Goal: Task Accomplishment & Management: Use online tool/utility

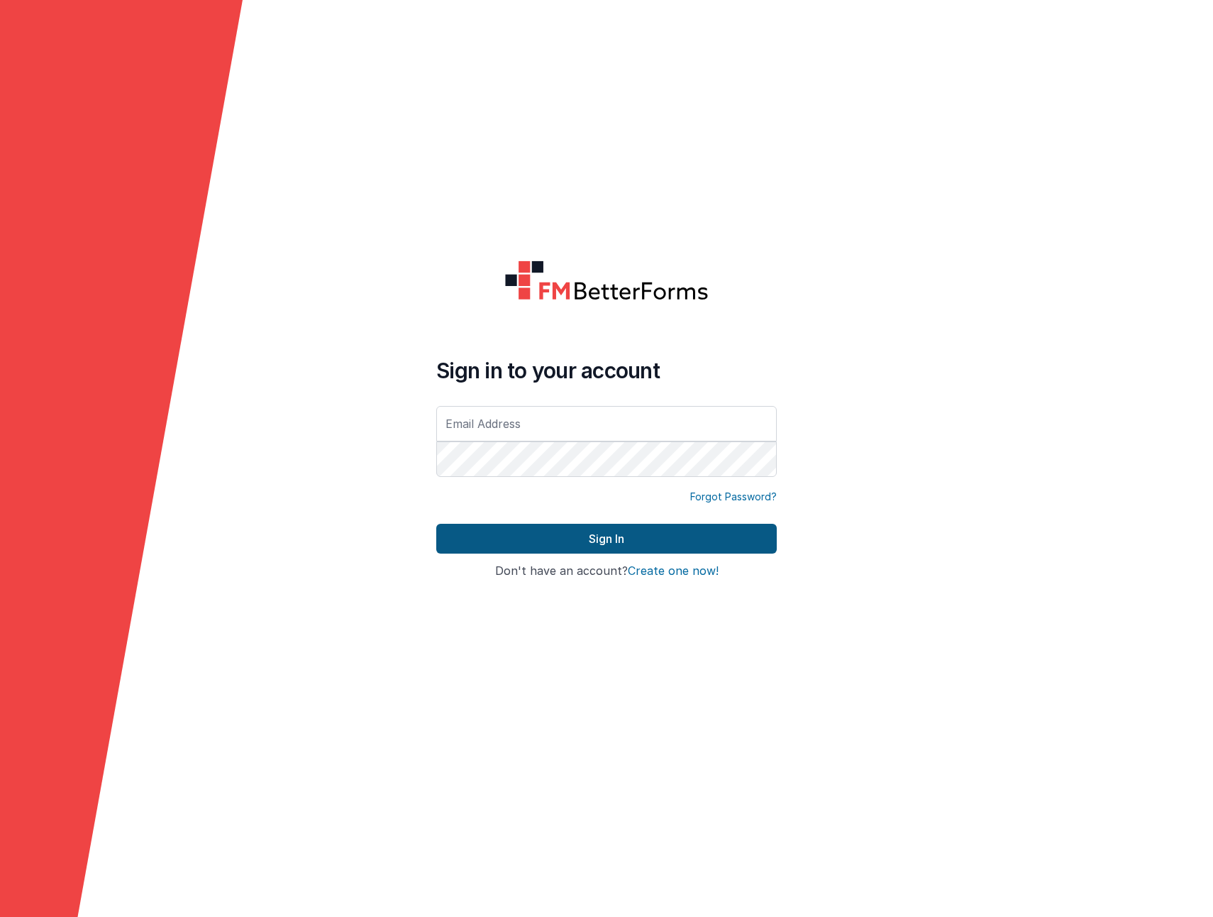
type input "[EMAIL_ADDRESS][DOMAIN_NAME]"
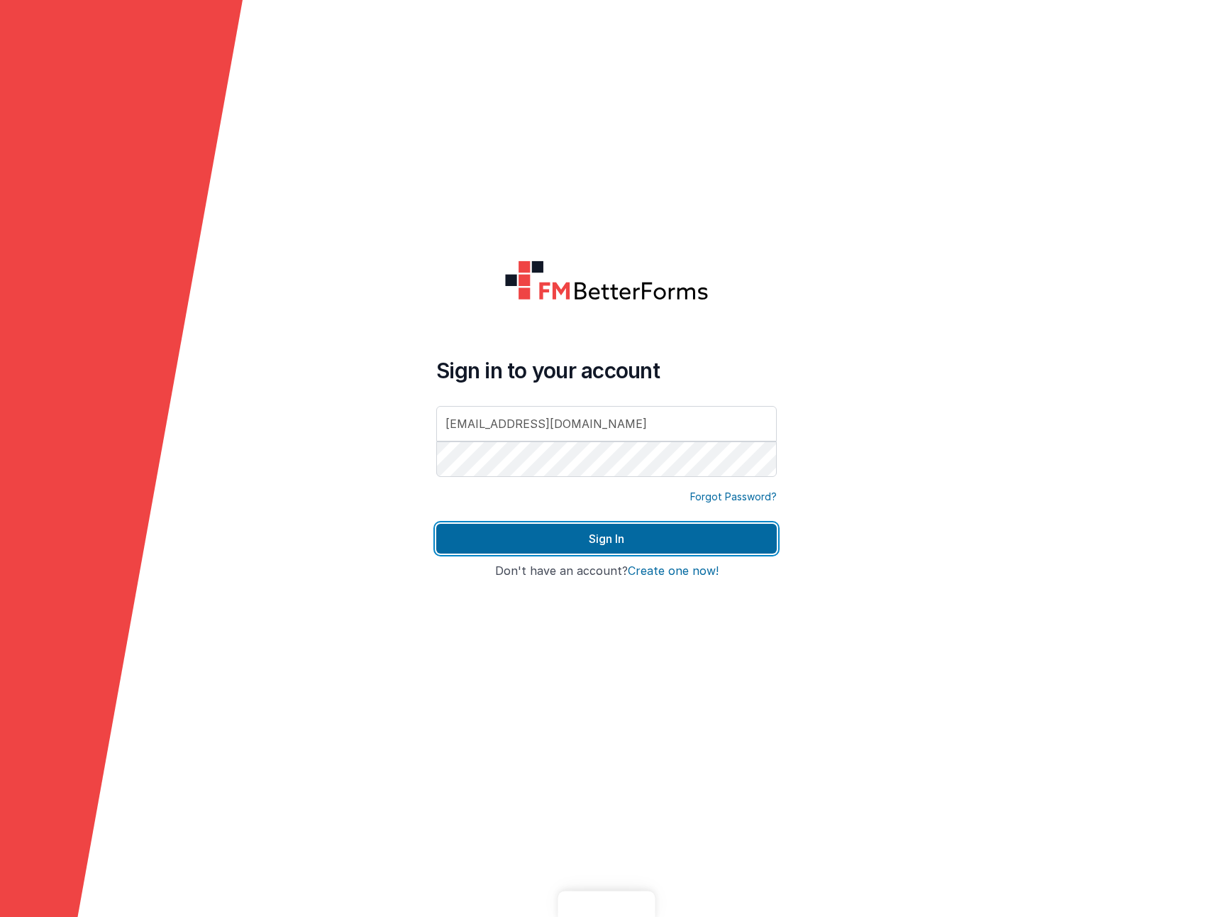
drag, startPoint x: 453, startPoint y: 538, endPoint x: 450, endPoint y: 522, distance: 16.0
click at [453, 538] on button "Sign In" at bounding box center [606, 539] width 341 height 30
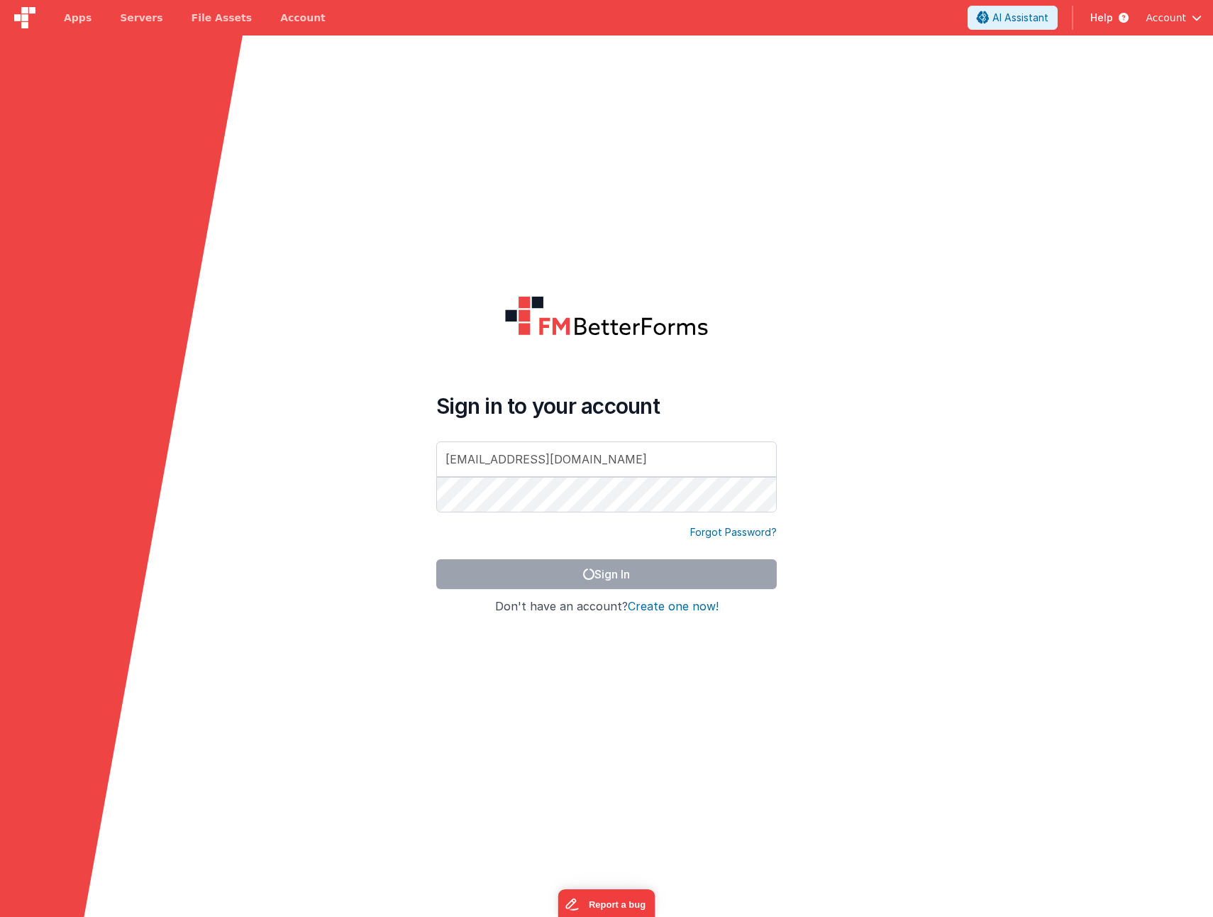
click at [570, 278] on form "Sign in to your account [EMAIL_ADDRESS][DOMAIN_NAME] Forgot Password? Sign In S…" at bounding box center [606, 493] width 1213 height 917
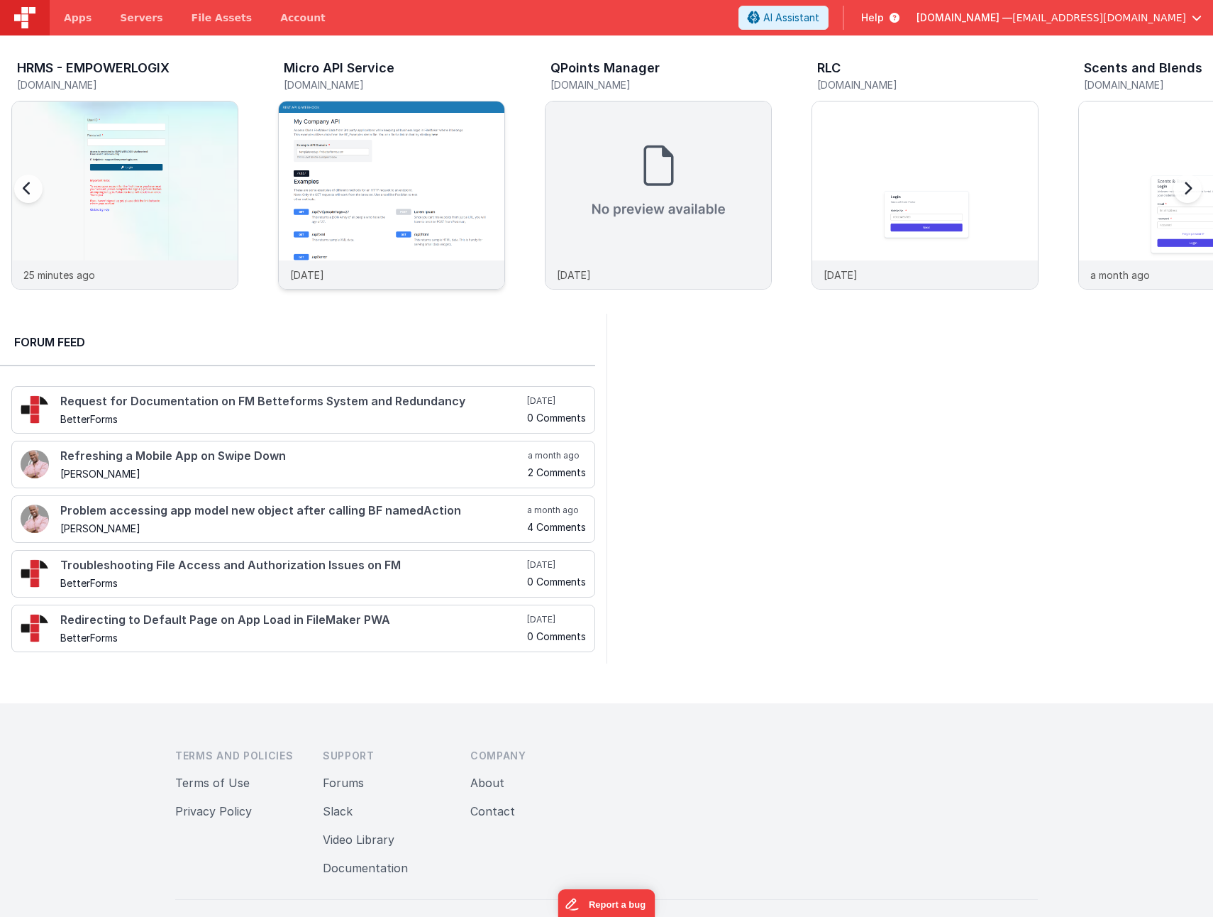
click at [390, 172] on img at bounding box center [392, 214] width 226 height 226
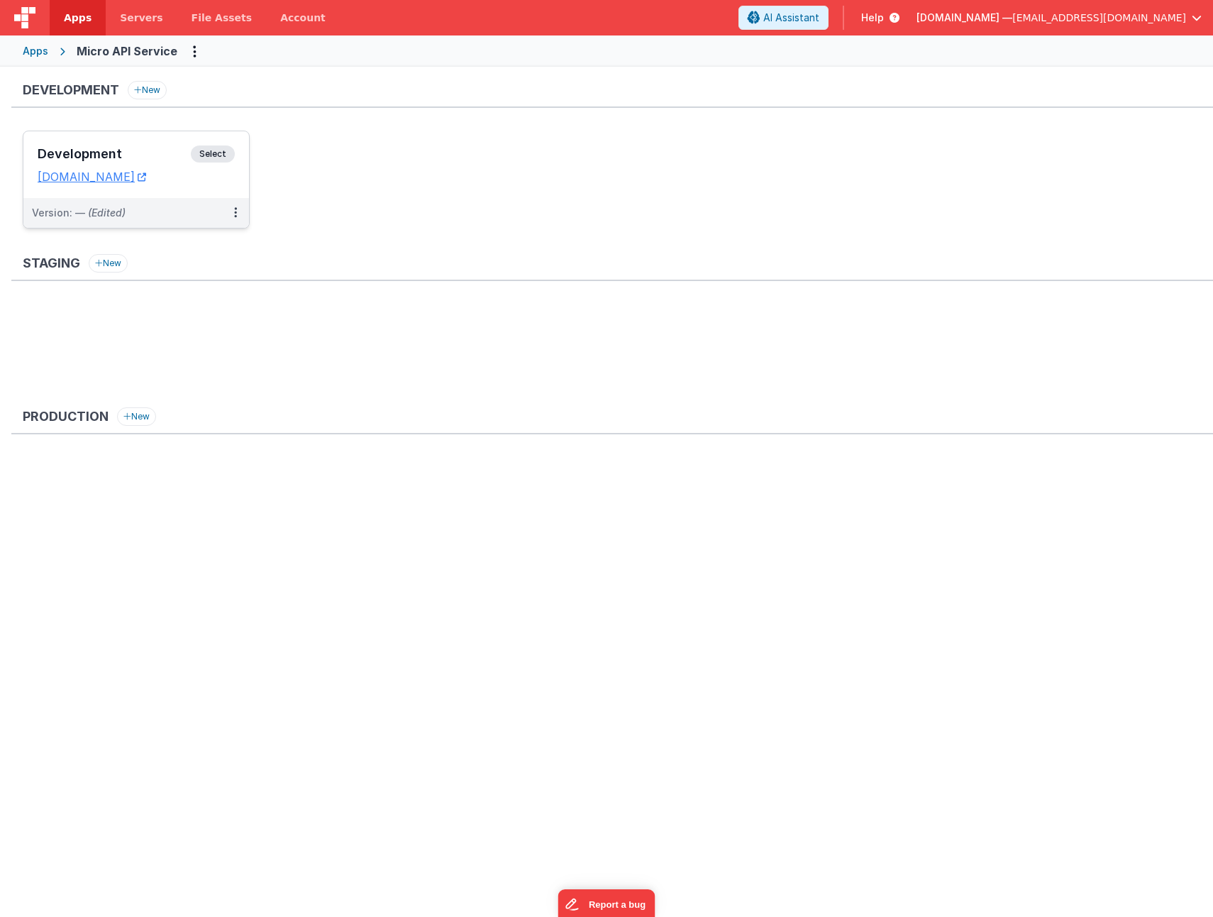
click at [131, 145] on div "Development Select URLs [DOMAIN_NAME]" at bounding box center [136, 164] width 226 height 67
click at [109, 178] on link "[DOMAIN_NAME]" at bounding box center [92, 177] width 109 height 14
click at [116, 146] on div "Development Select" at bounding box center [136, 157] width 197 height 24
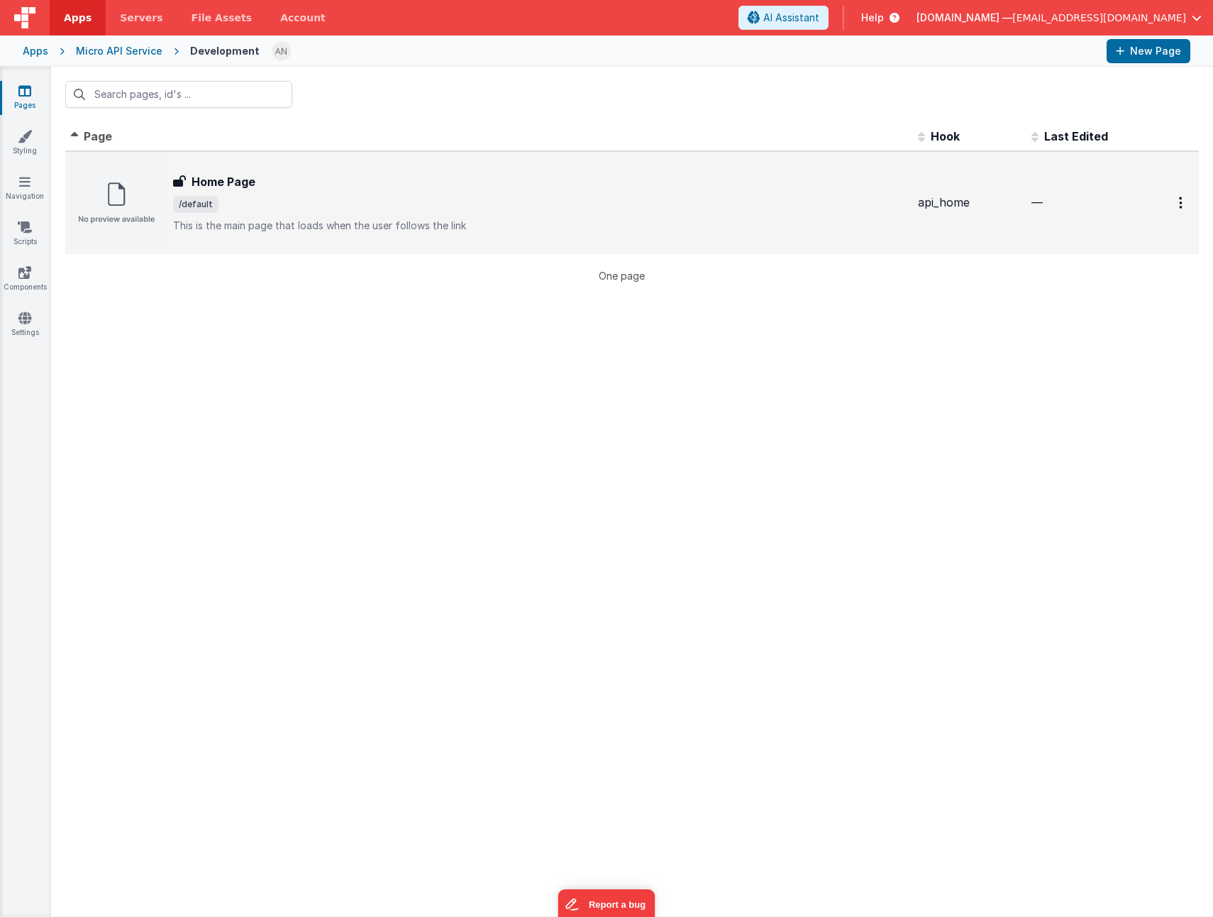
click at [402, 196] on span "/default" at bounding box center [540, 204] width 734 height 17
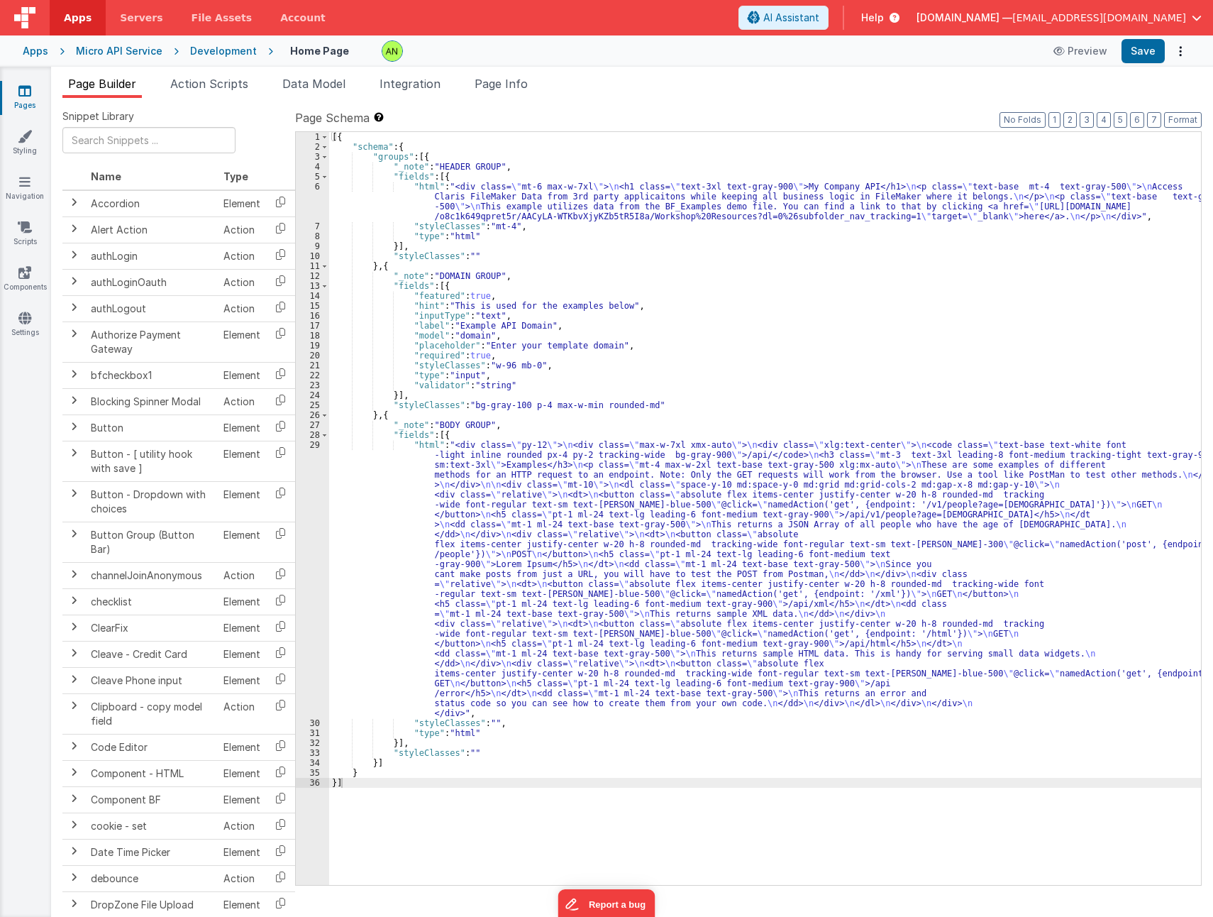
click at [559, 192] on div "[{ "schema" : { "groups" : [{ "_note" : "HEADER GROUP" , "fields" : [{ "html" :…" at bounding box center [765, 518] width 872 height 773
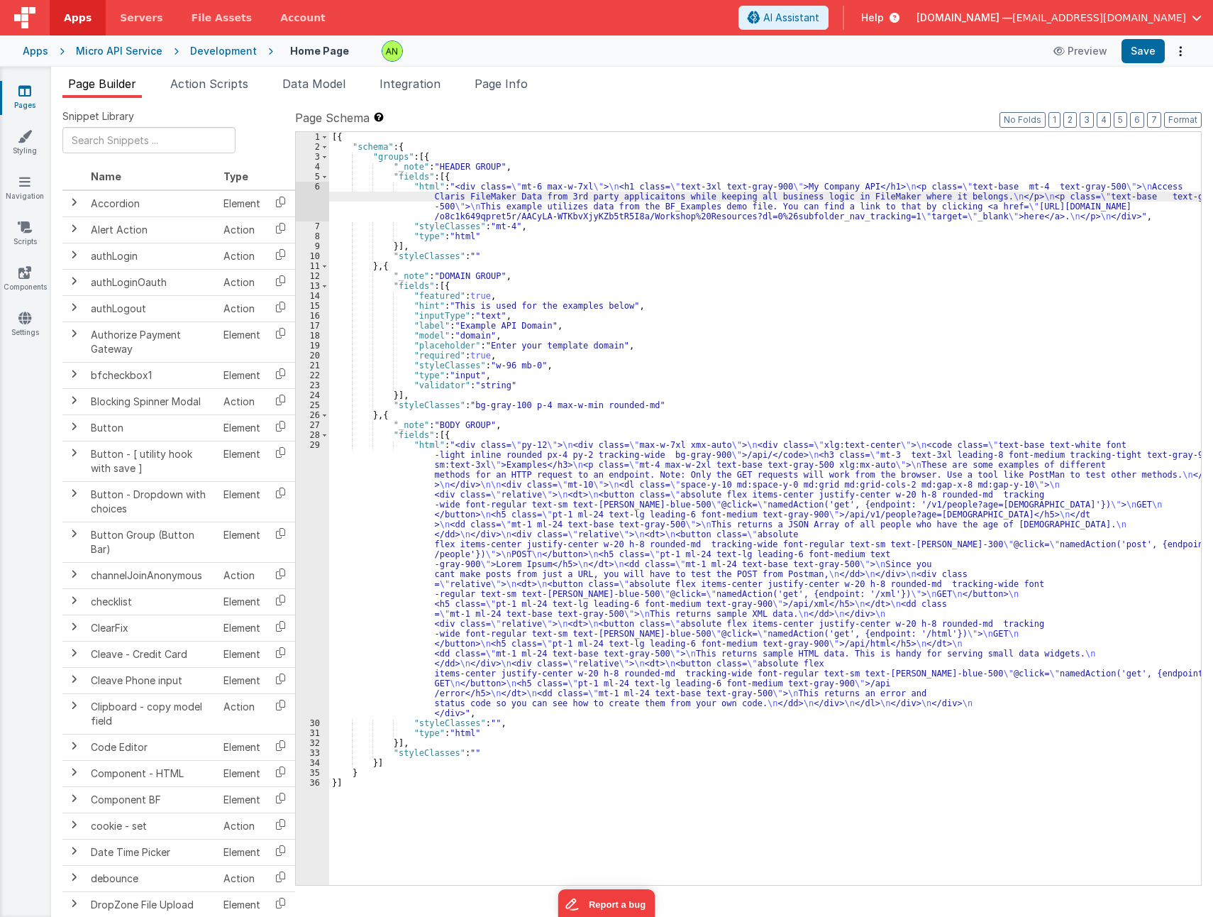
click at [314, 199] on div "6" at bounding box center [312, 202] width 33 height 40
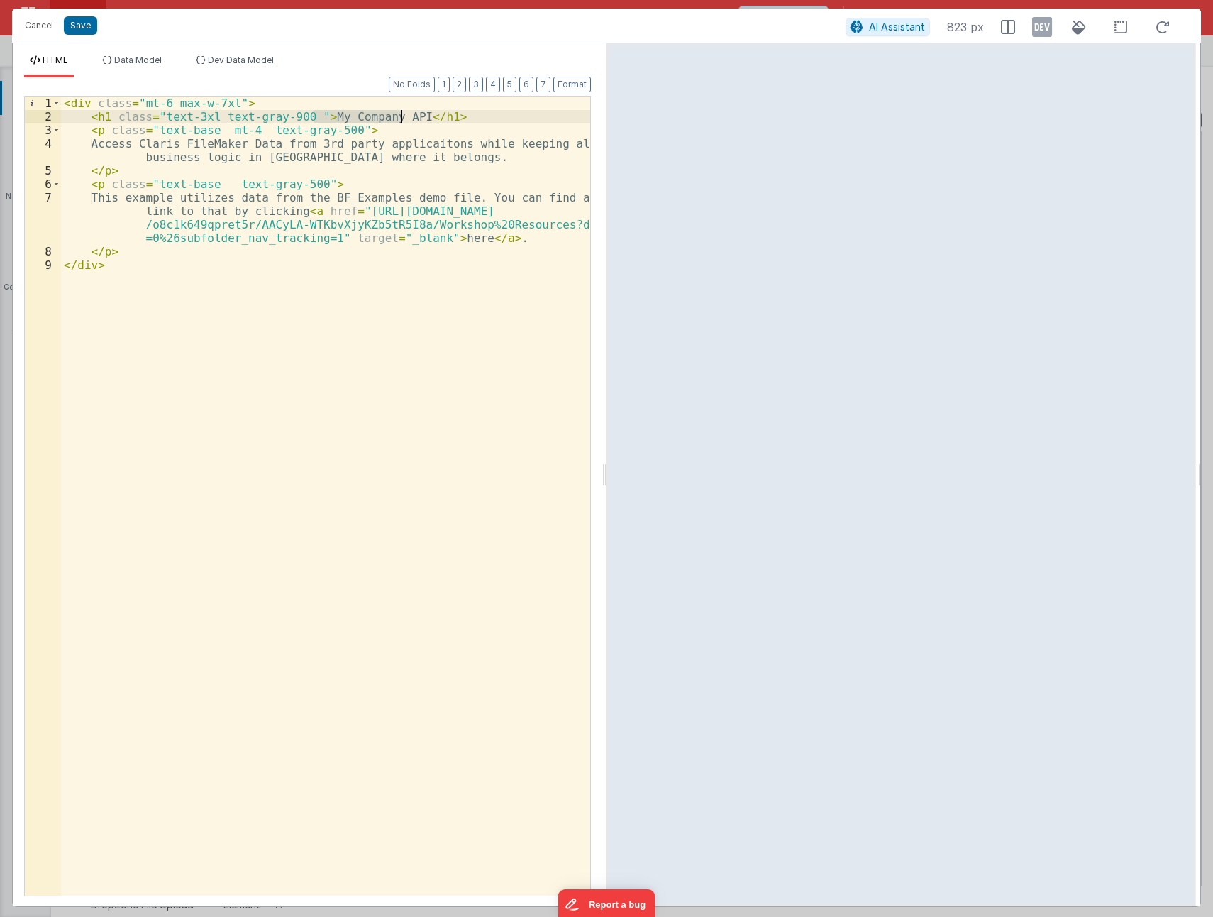
drag, startPoint x: 314, startPoint y: 114, endPoint x: 400, endPoint y: 117, distance: 85.9
click at [400, 117] on div "< div class = "mt-6 max-w-7xl" > < h1 class = "text-3xl text-gray-900 " > My Co…" at bounding box center [325, 510] width 529 height 826
click at [31, 26] on button "Cancel" at bounding box center [39, 26] width 43 height 20
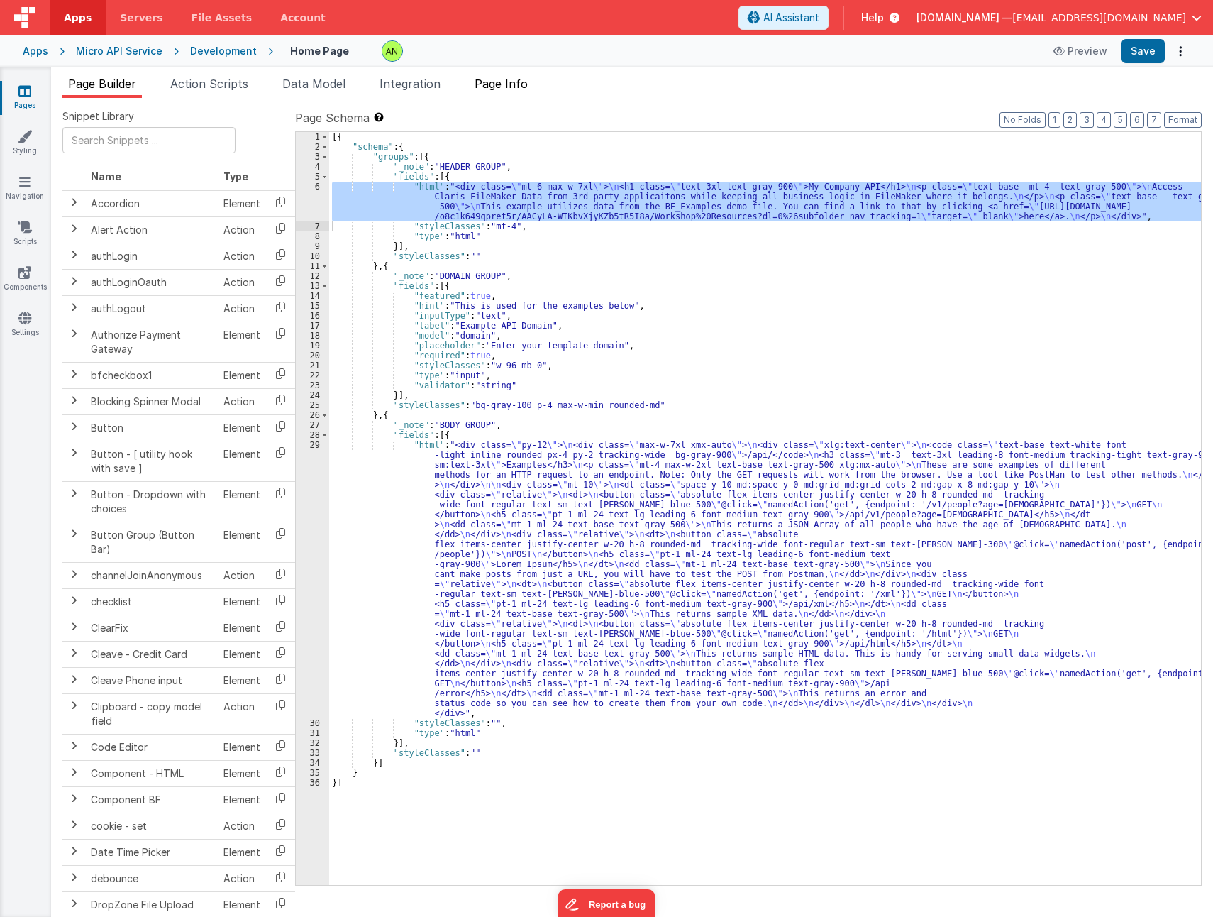
click at [495, 79] on span "Page Info" at bounding box center [501, 84] width 53 height 14
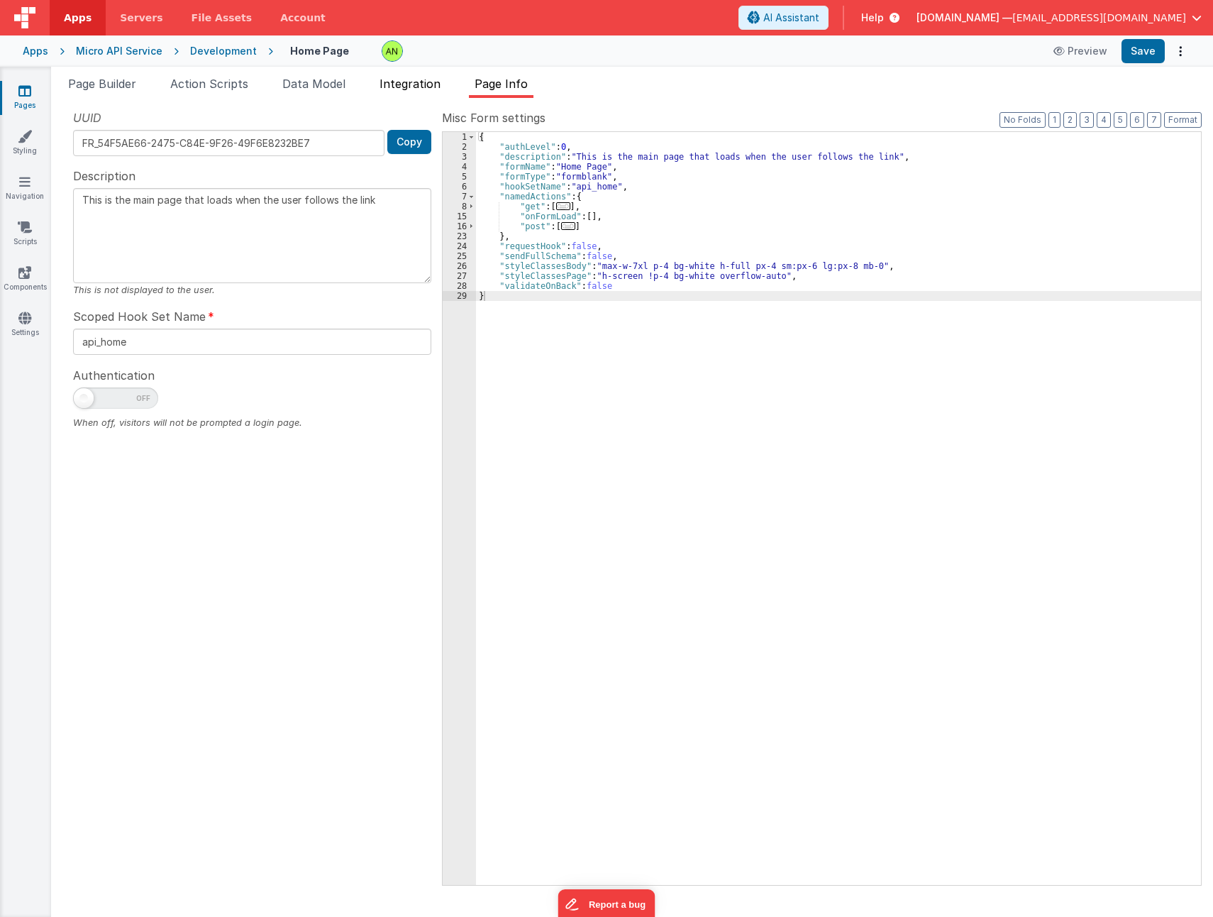
click at [408, 84] on span "Integration" at bounding box center [410, 84] width 61 height 14
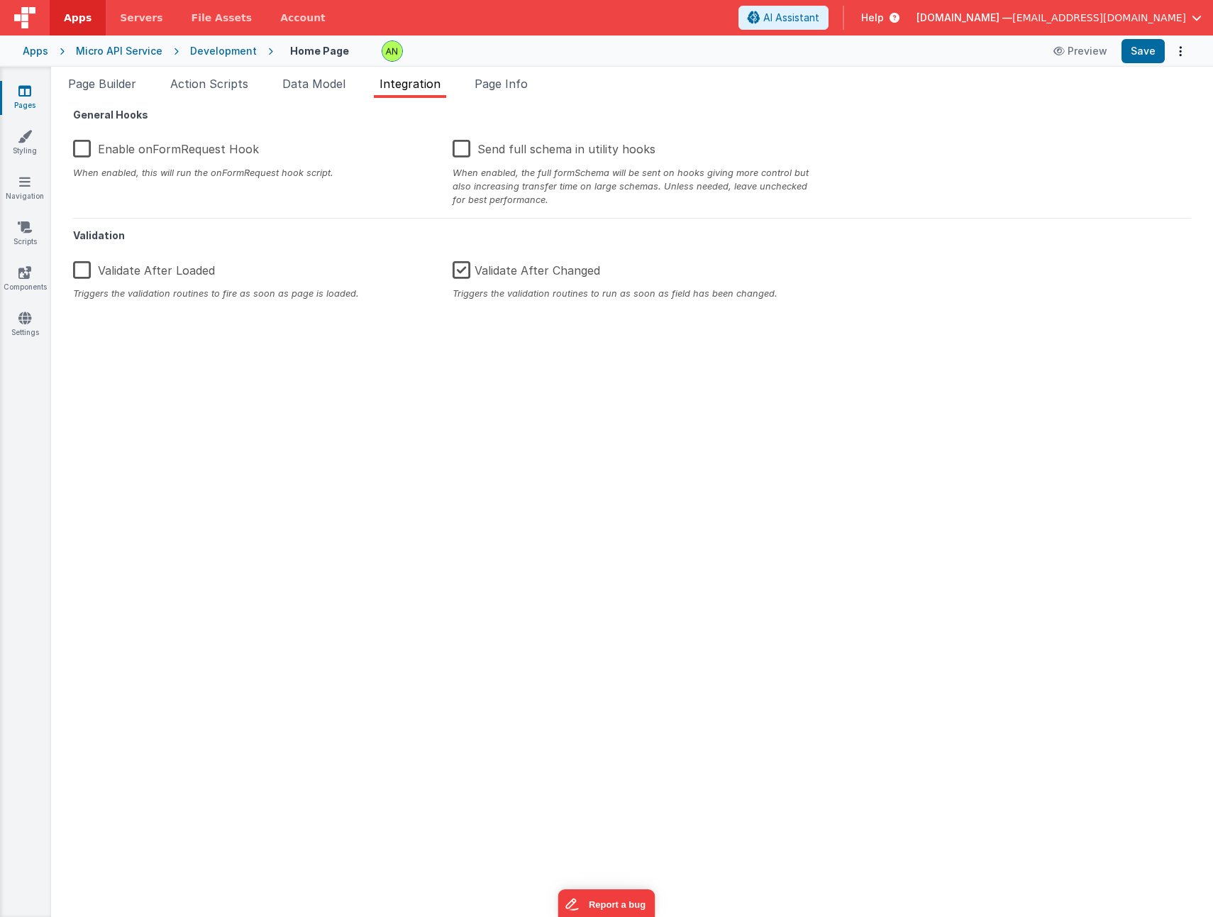
click at [109, 152] on label "Enable onFormRequest Hook" at bounding box center [166, 146] width 186 height 31
click at [0, 0] on input "Enable onFormRequest Hook" at bounding box center [0, 0] width 0 height 0
click at [1147, 52] on button "Save" at bounding box center [1143, 51] width 43 height 24
click at [116, 87] on span "Page Builder" at bounding box center [102, 84] width 68 height 14
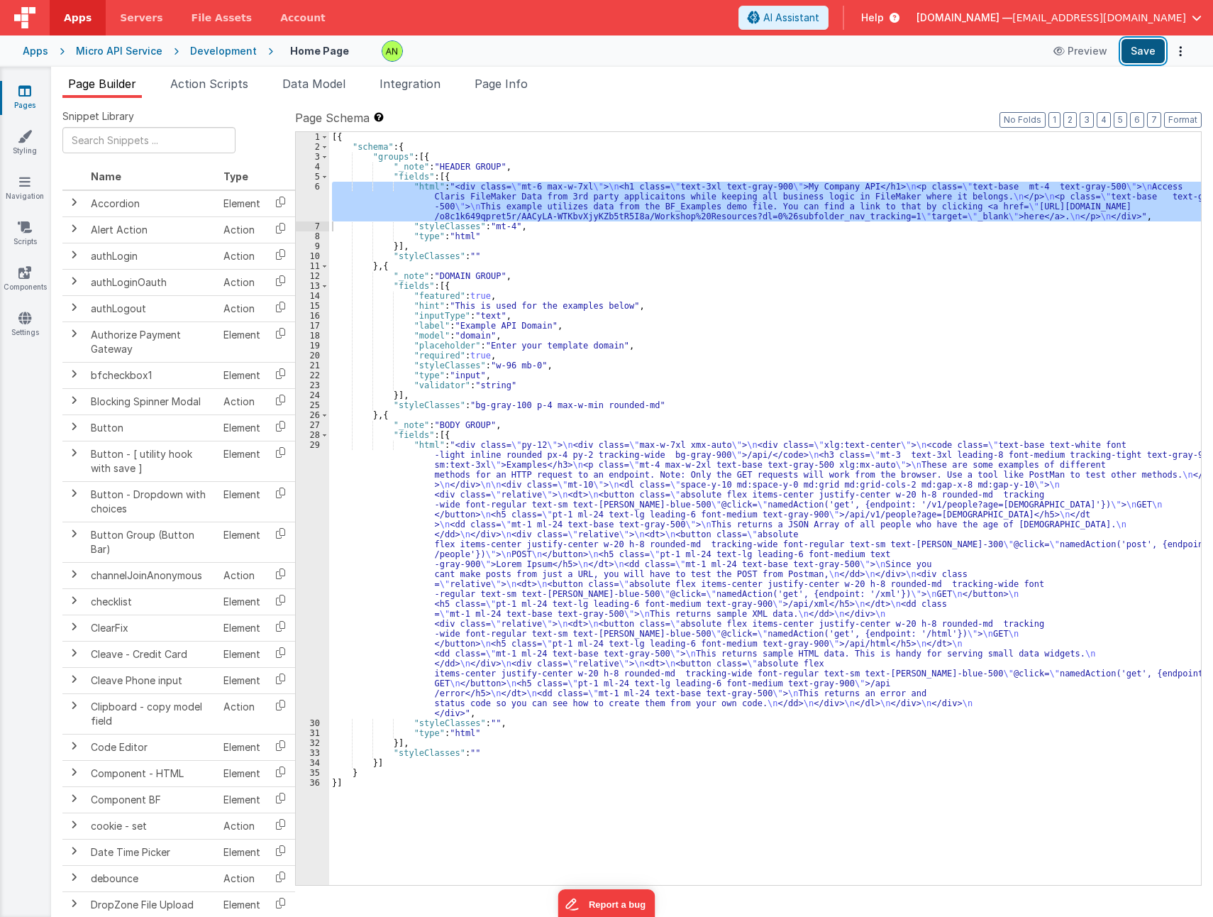
click at [1138, 48] on button "Save" at bounding box center [1143, 51] width 43 height 24
click at [507, 87] on span "Page Info" at bounding box center [501, 84] width 53 height 14
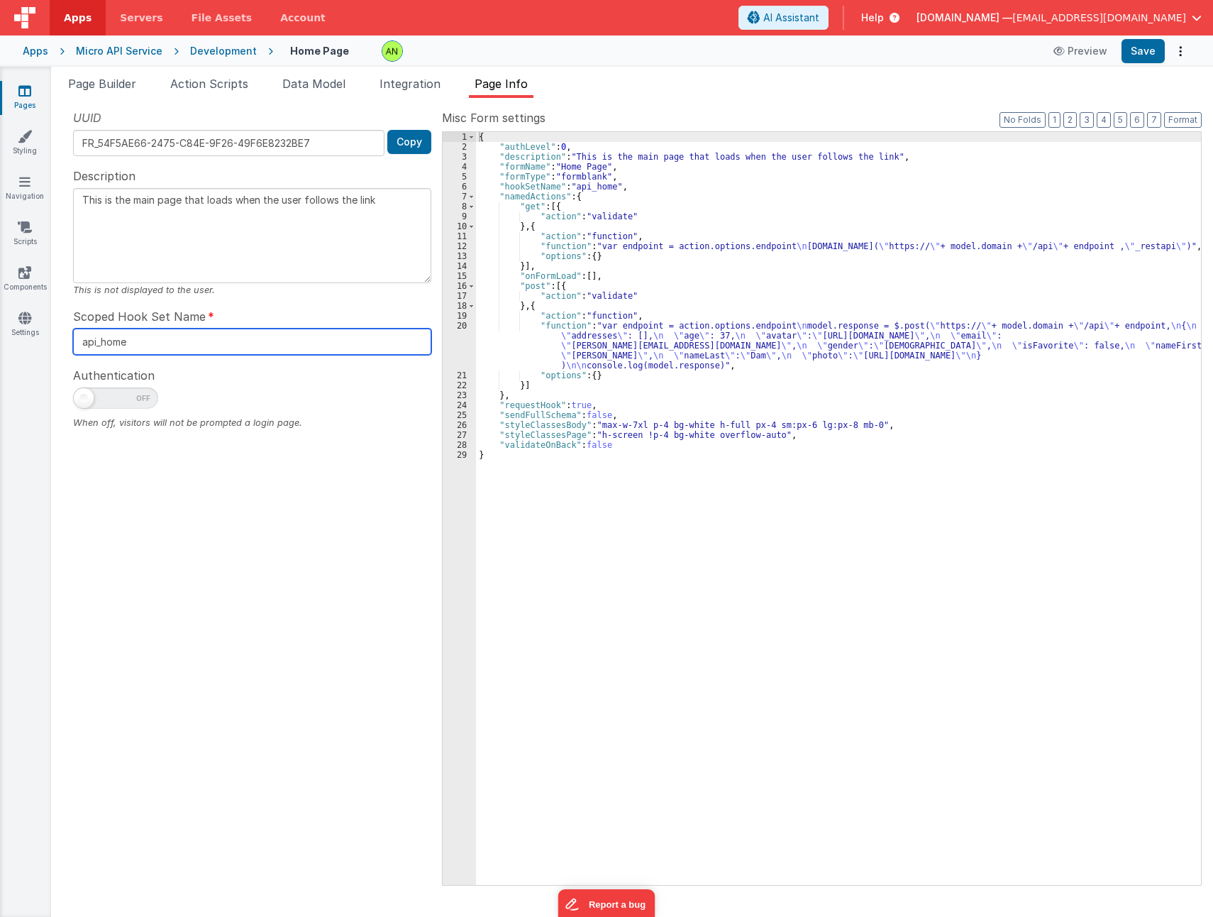
drag, startPoint x: 157, startPoint y: 350, endPoint x: 4, endPoint y: 346, distance: 153.3
click at [0, 346] on html "Apps Servers File Assets Account Some FUTURE Slot AI Assistant Help [DOMAIN_NAM…" at bounding box center [606, 458] width 1213 height 917
click at [884, 18] on span "Help" at bounding box center [872, 18] width 23 height 14
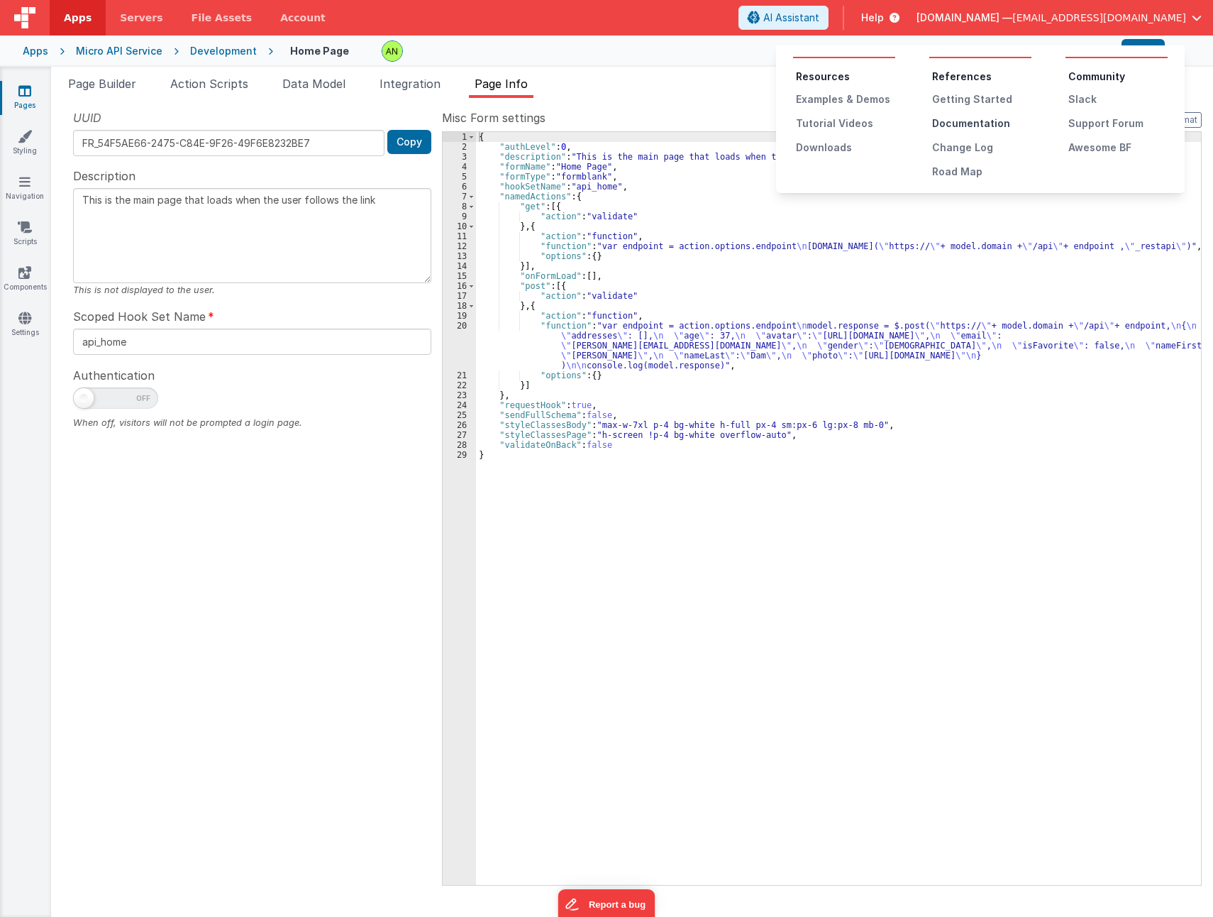
click at [957, 121] on div "Documentation" at bounding box center [981, 123] width 99 height 14
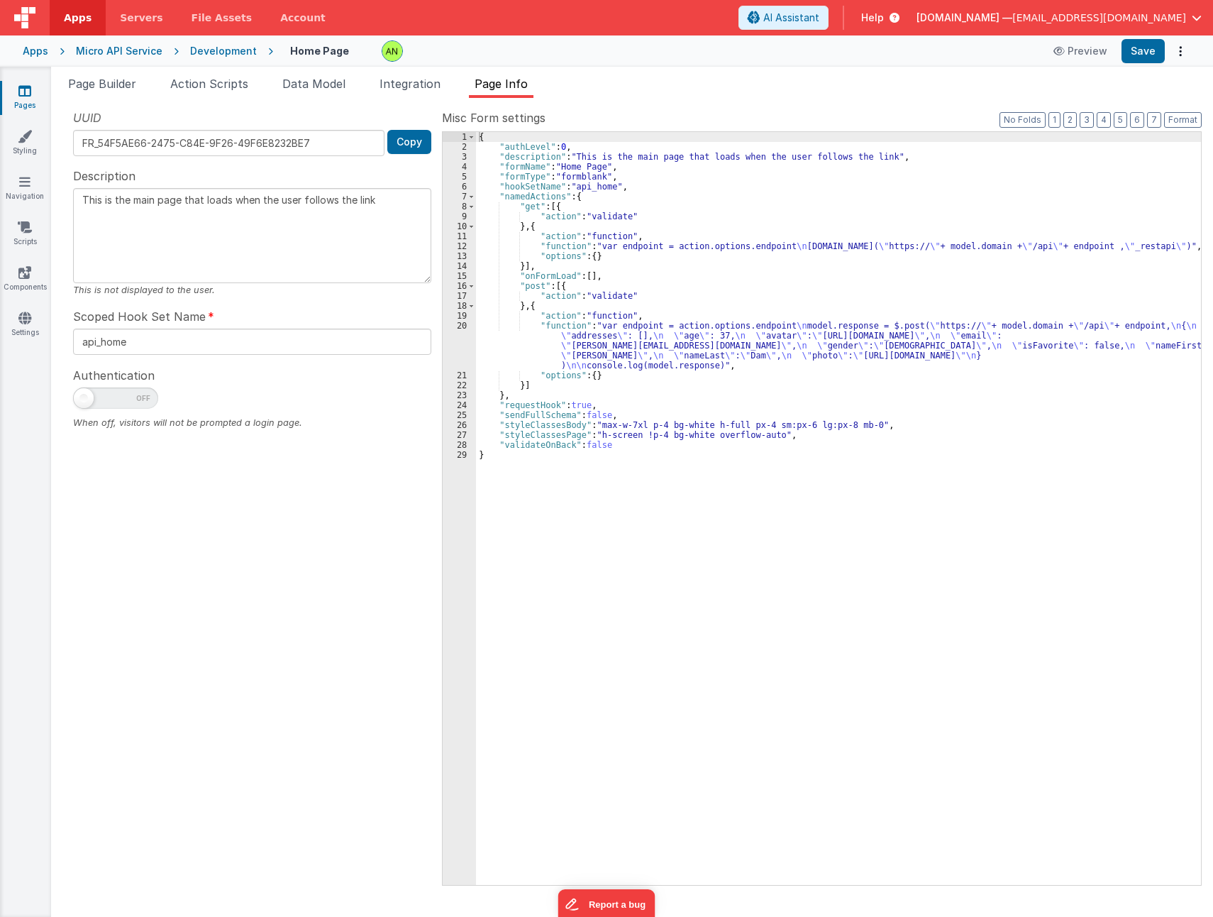
click at [108, 54] on div "Micro API Service" at bounding box center [119, 51] width 87 height 14
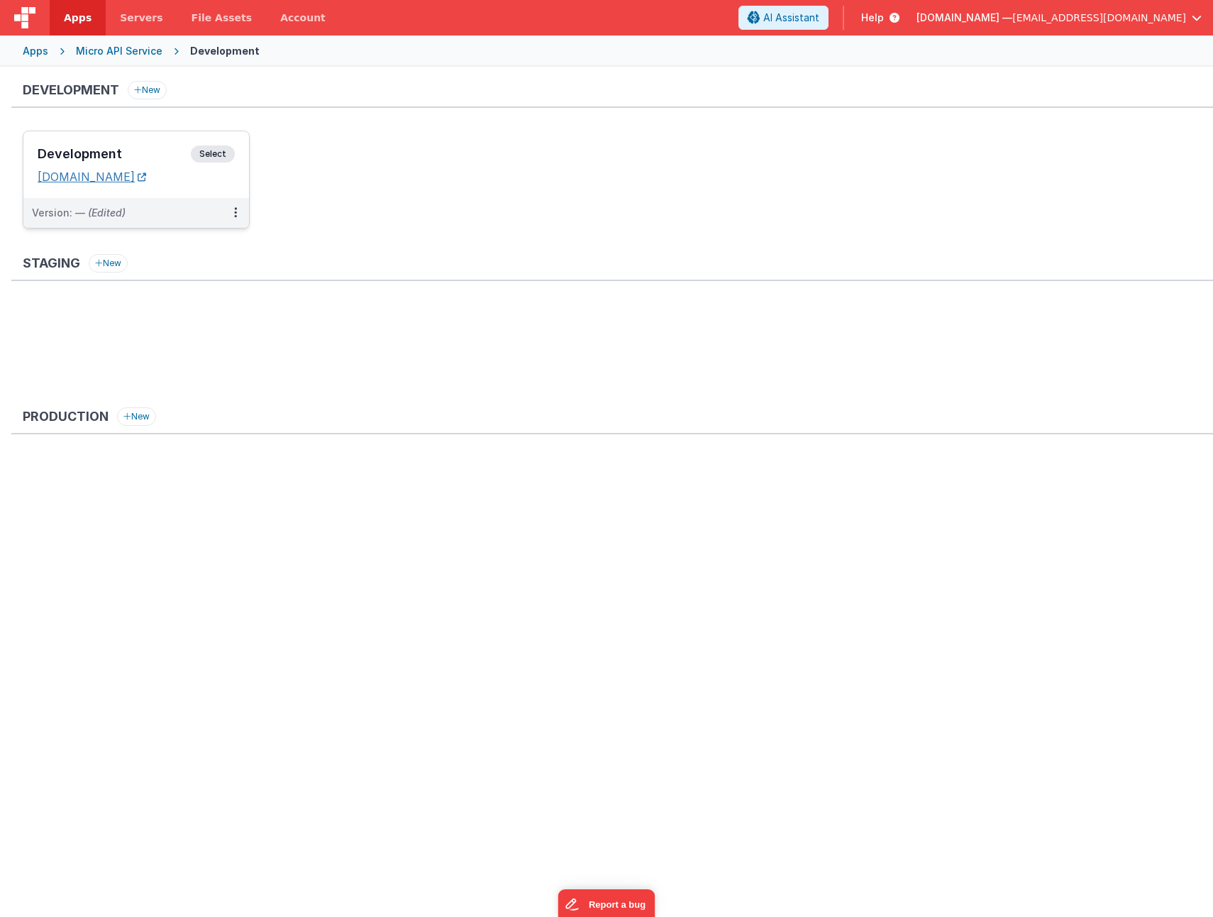
click at [123, 179] on link "[DOMAIN_NAME]" at bounding box center [92, 177] width 109 height 14
drag, startPoint x: 31, startPoint y: 176, endPoint x: 520, endPoint y: 182, distance: 489.6
click at [520, 182] on ul "Development Select URLs [DOMAIN_NAME] Version: — (Edited)" at bounding box center [618, 187] width 1191 height 112
